Goal: Task Accomplishment & Management: Use online tool/utility

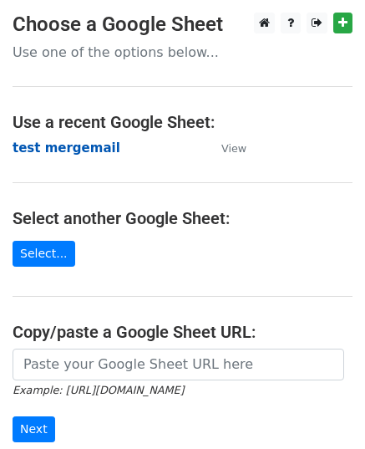
click at [55, 146] on strong "test mergemail" at bounding box center [67, 147] width 108 height 15
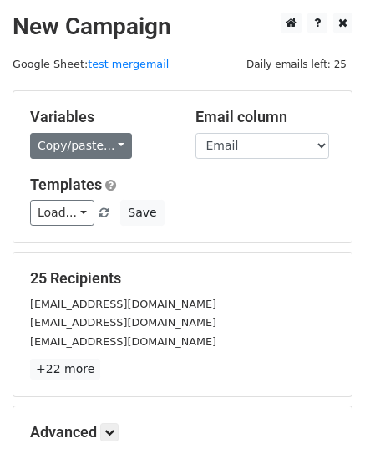
scroll to position [84, 0]
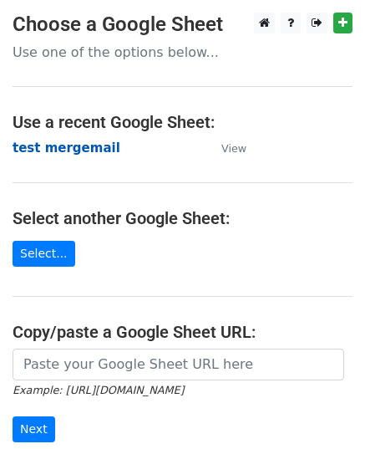
click at [49, 143] on strong "test mergemail" at bounding box center [67, 147] width 108 height 15
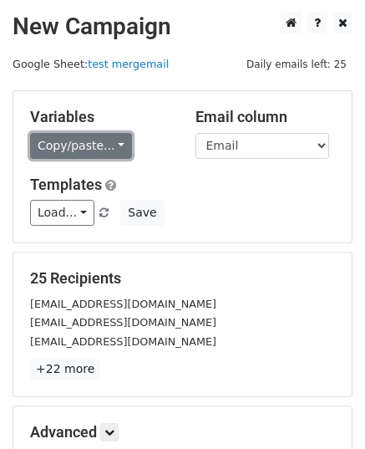
click at [70, 146] on link "Copy/paste..." at bounding box center [81, 146] width 102 height 26
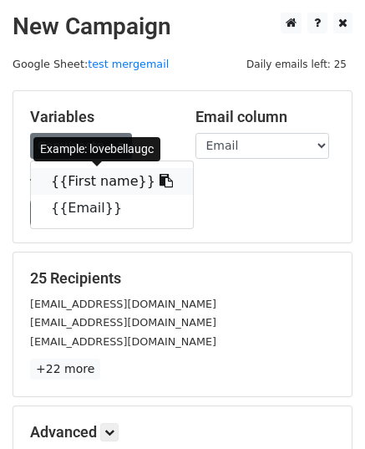
click at [86, 182] on link "{{First name}}" at bounding box center [112, 181] width 162 height 27
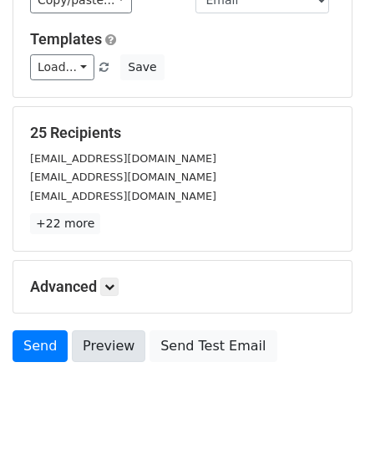
scroll to position [197, 0]
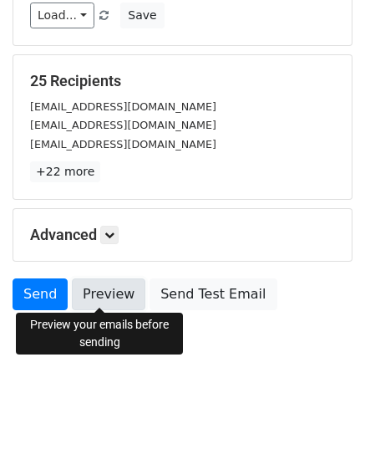
click at [102, 300] on link "Preview" at bounding box center [109, 294] width 74 height 32
click at [94, 285] on link "Preview" at bounding box center [109, 294] width 74 height 32
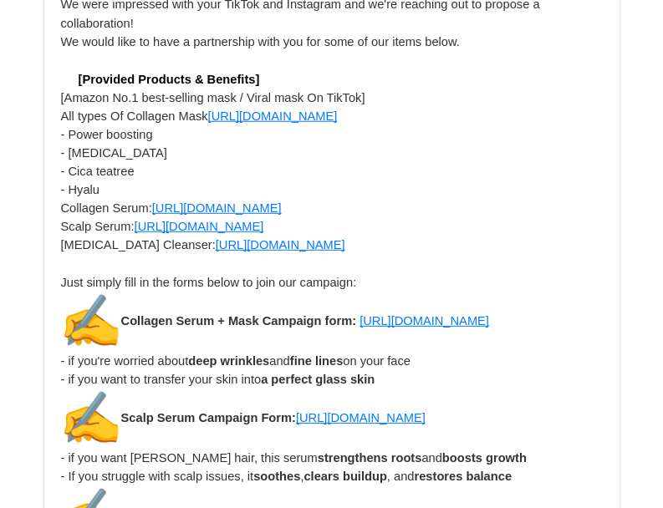
scroll to position [3512, 0]
